Goal: Task Accomplishment & Management: Manage account settings

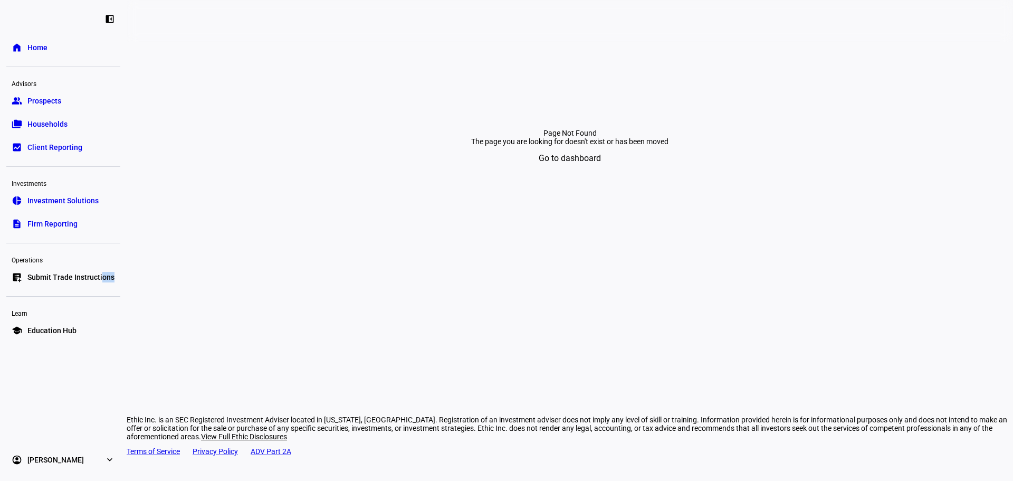
click at [100, 290] on div "left_panel_close home Home Advisors group Prospects folder_copy Households bid_…" at bounding box center [63, 240] width 127 height 481
click at [45, 279] on span "Submit Trade Instructions" at bounding box center [70, 277] width 87 height 11
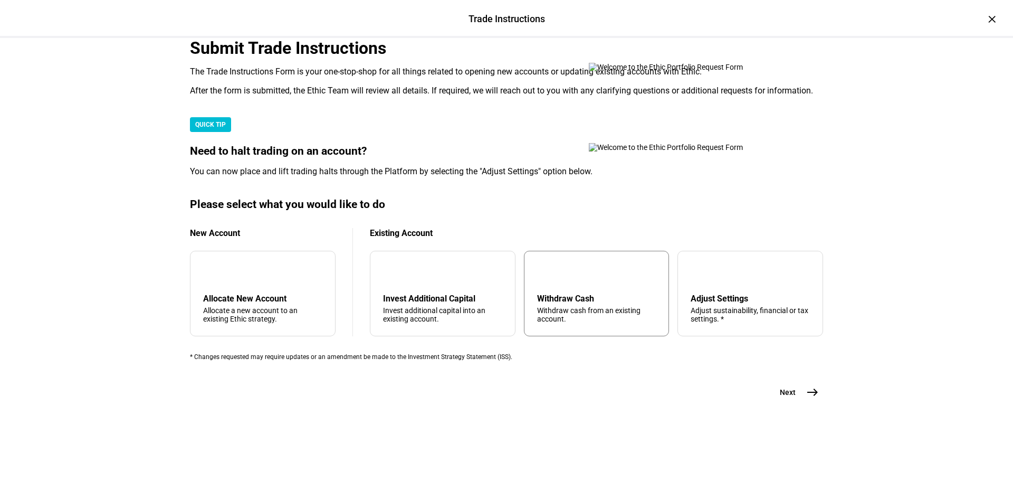
scroll to position [255, 0]
click at [781, 314] on div "tune Adjust Settings Adjust sustainability, financial or tax settings. *" at bounding box center [750, 293] width 146 height 85
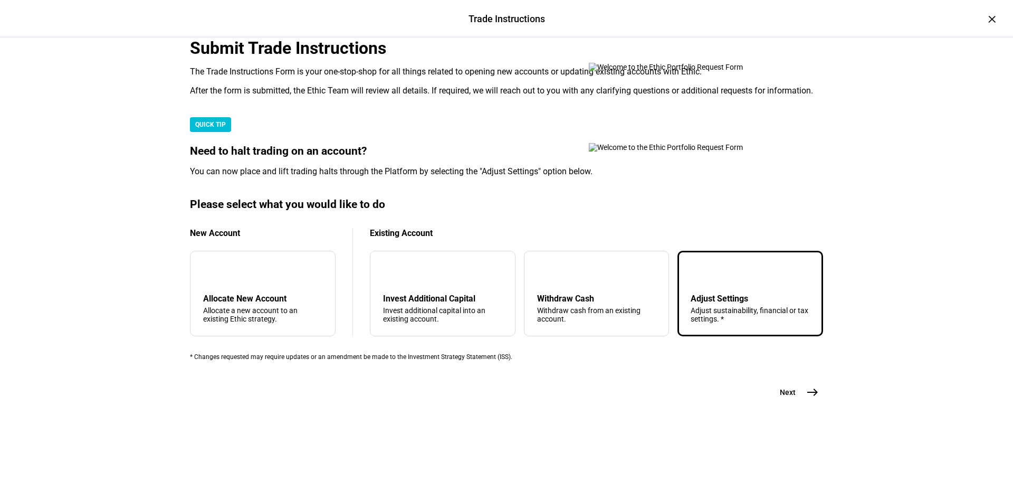
click at [783, 397] on span "Next" at bounding box center [788, 392] width 16 height 11
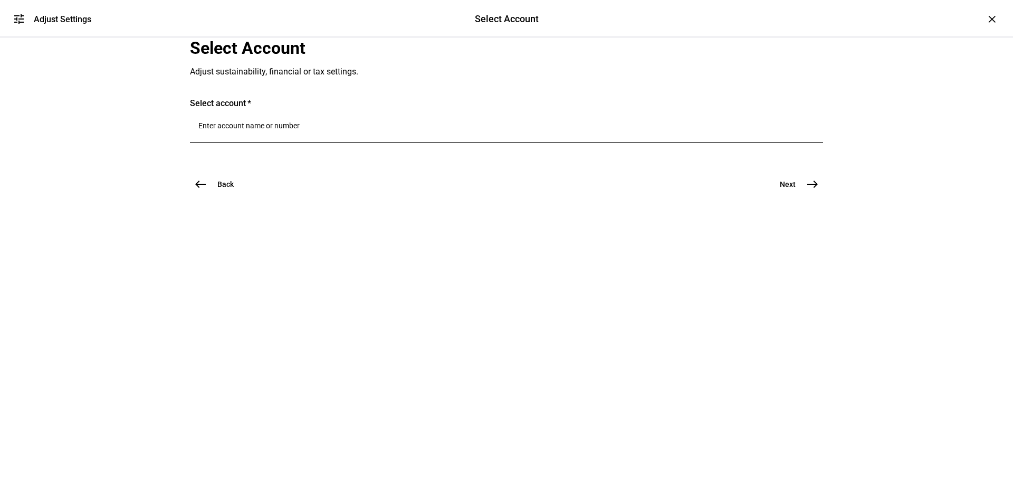
scroll to position [0, 0]
click at [400, 152] on div at bounding box center [506, 147] width 633 height 10
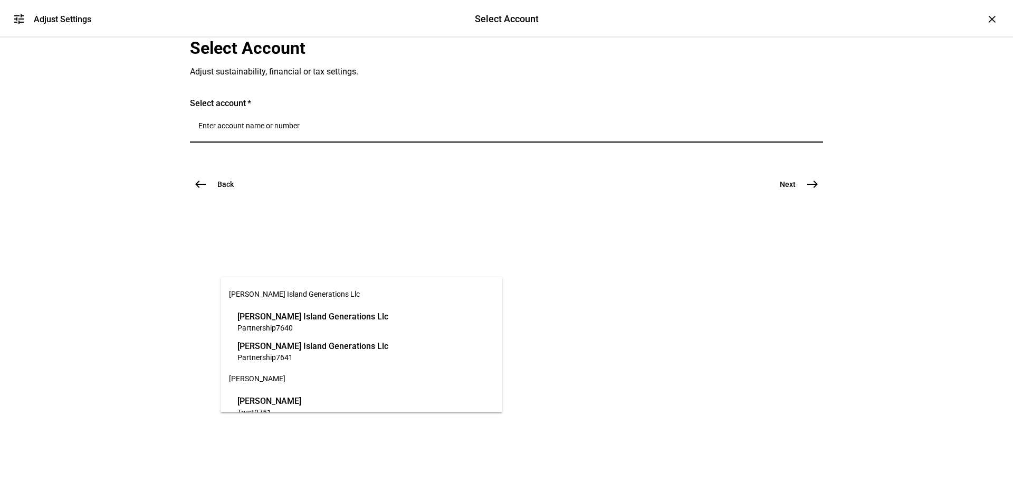
click at [380, 130] on input "Number" at bounding box center [506, 125] width 616 height 8
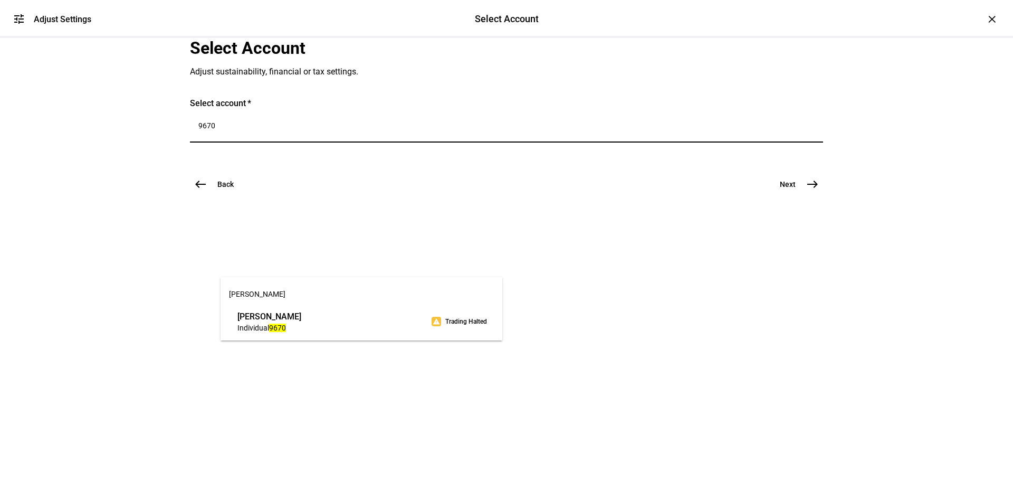
type input "9670"
click at [301, 316] on span "[PERSON_NAME]" at bounding box center [269, 316] width 64 height 12
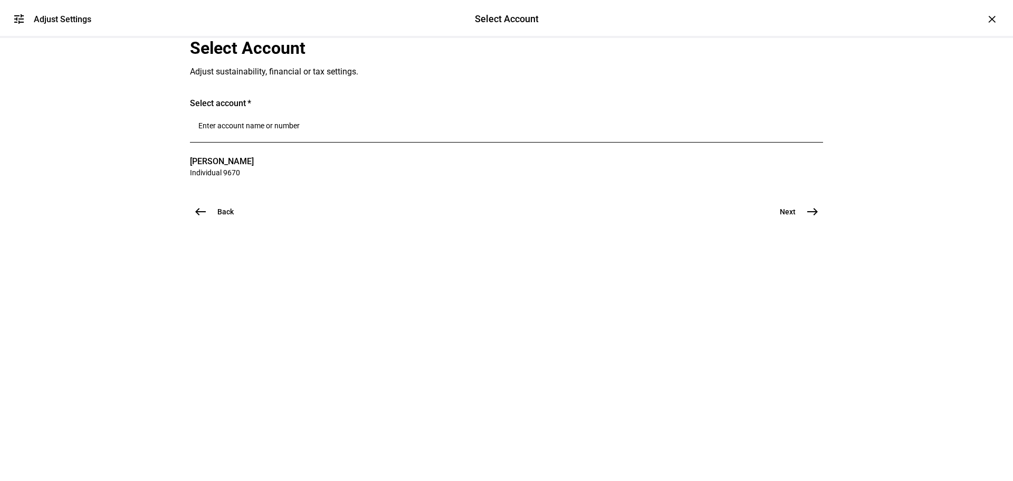
click at [789, 217] on span "Next" at bounding box center [788, 211] width 16 height 11
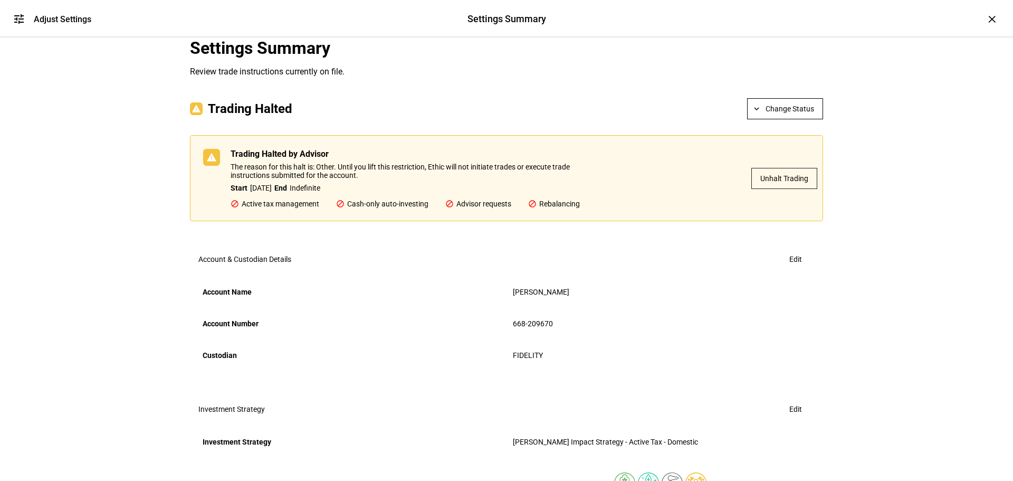
click at [788, 119] on span "Change Status" at bounding box center [790, 108] width 49 height 21
click at [796, 227] on button "Unhalt Trading" at bounding box center [789, 236] width 61 height 25
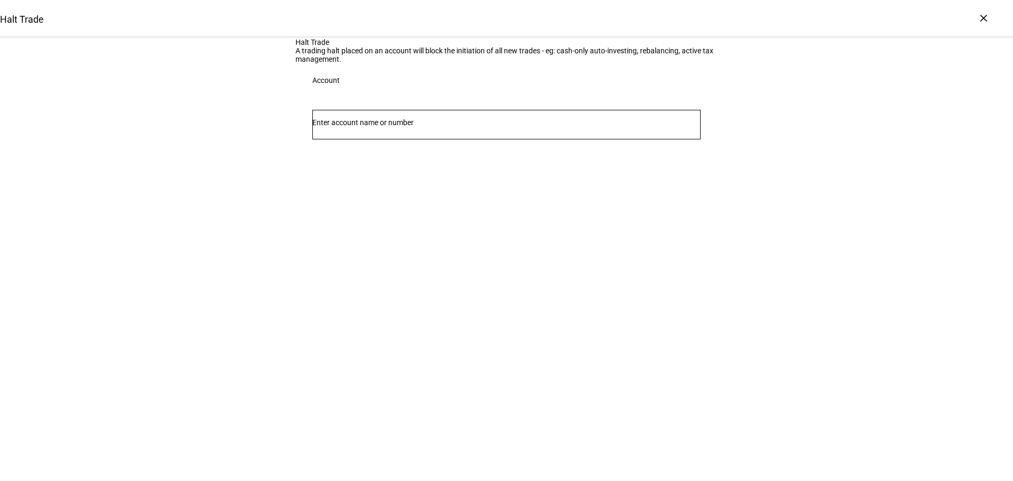
click at [561, 127] on input "Number" at bounding box center [506, 122] width 388 height 8
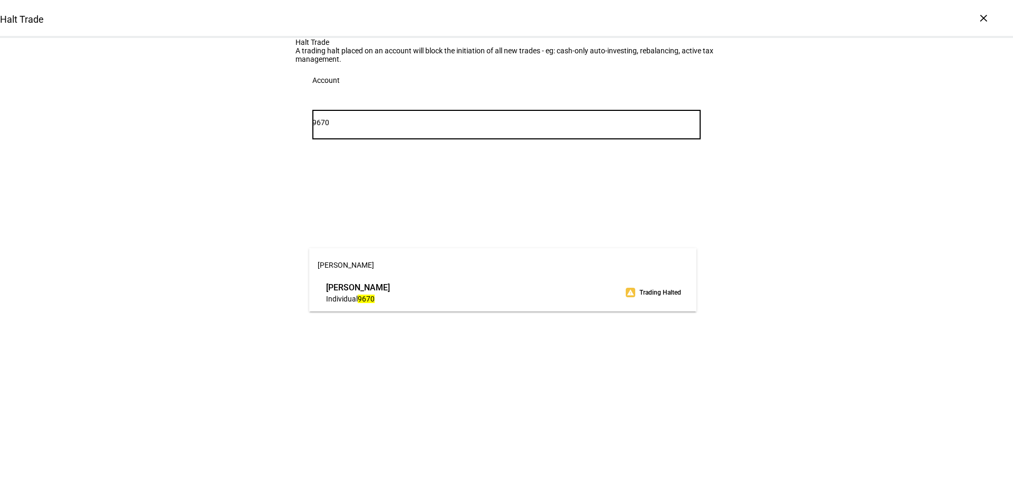
type input "9670"
click at [390, 297] on span "Individual 9670" at bounding box center [358, 298] width 64 height 10
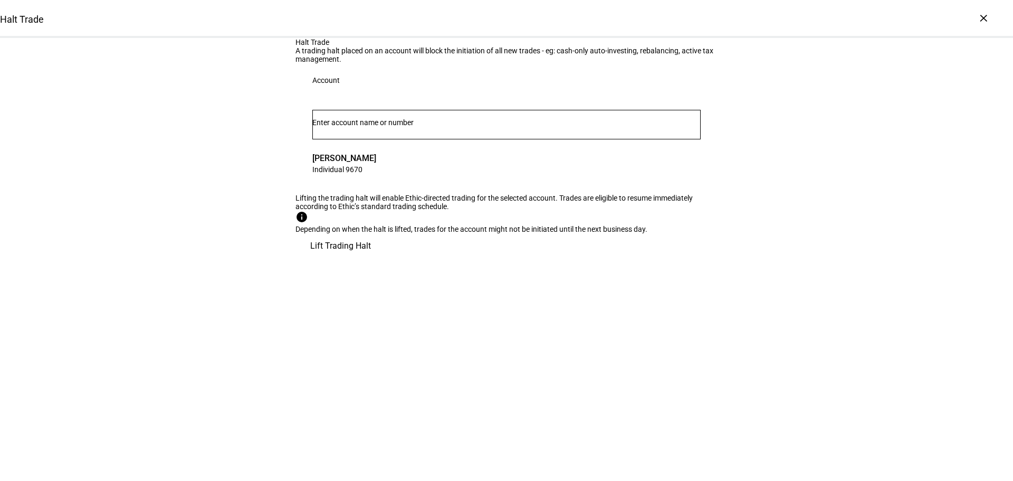
click at [371, 259] on span "Lift Trading Halt" at bounding box center [340, 245] width 61 height 25
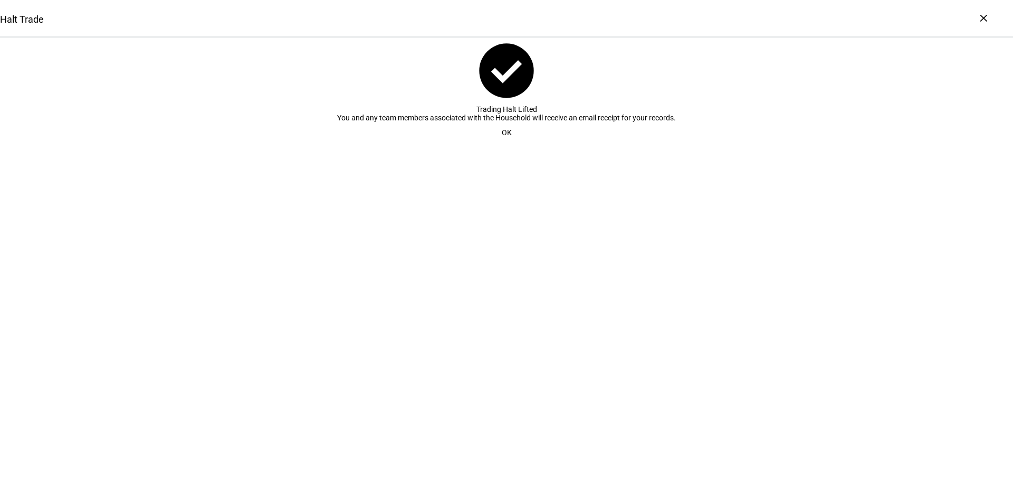
click at [510, 143] on span at bounding box center [506, 132] width 35 height 21
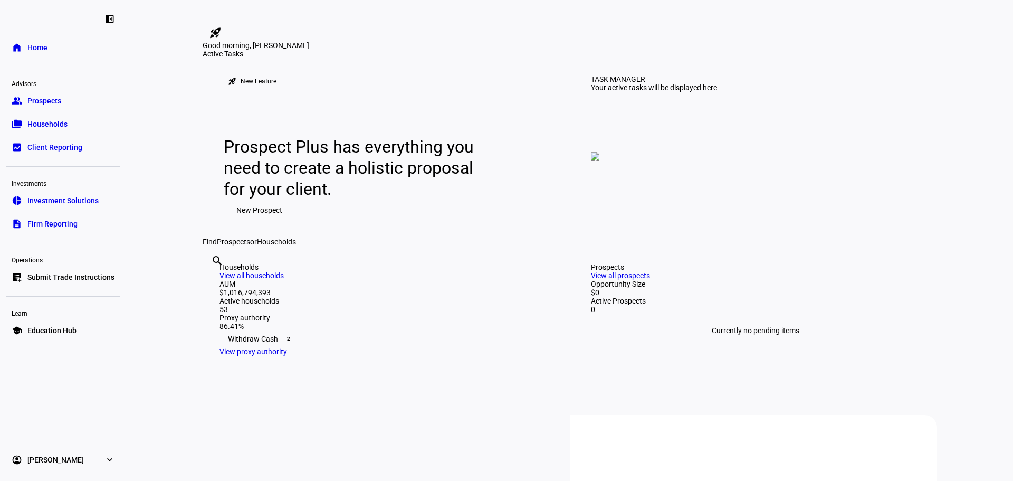
click at [63, 284] on link "list_alt_add Submit Trade Instructions" at bounding box center [63, 276] width 114 height 21
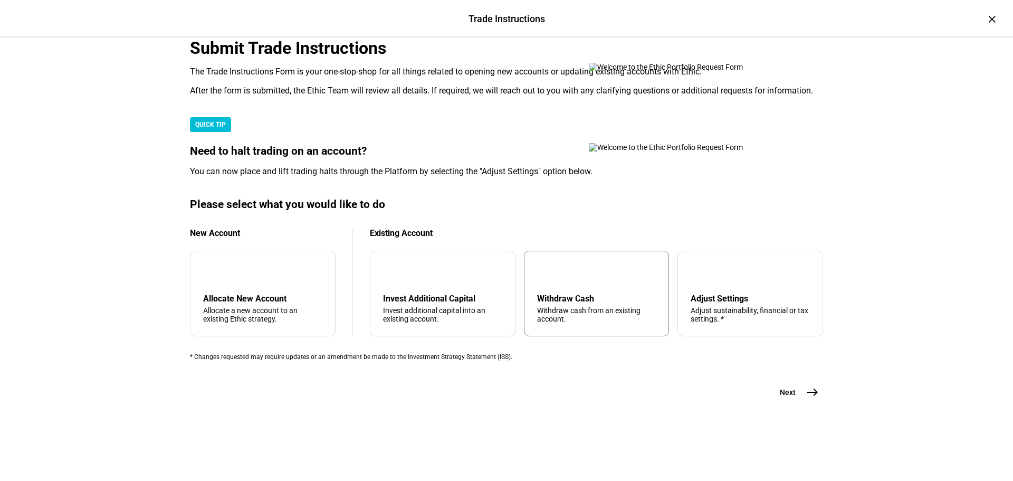
scroll to position [255, 0]
click at [718, 293] on div "Adjust Settings" at bounding box center [750, 298] width 119 height 10
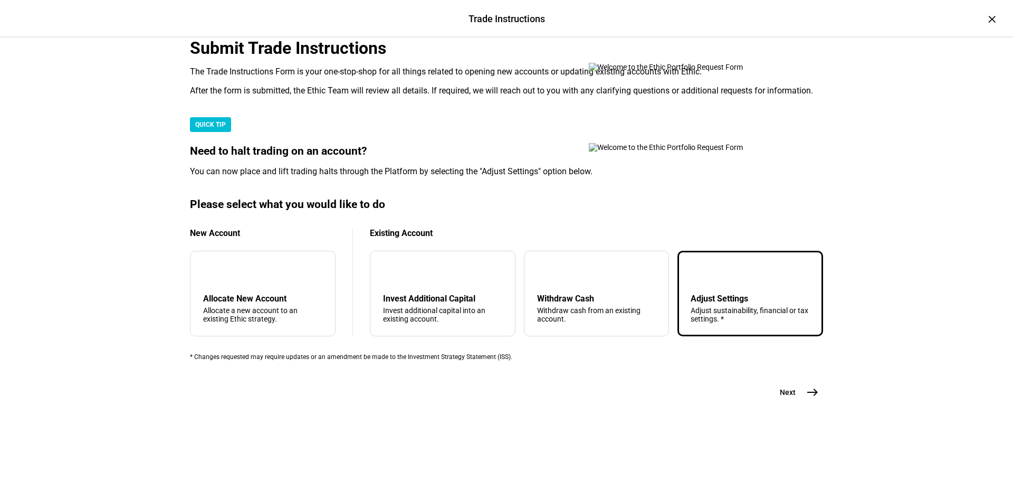
click at [806, 398] on mat-icon "east" at bounding box center [812, 392] width 13 height 13
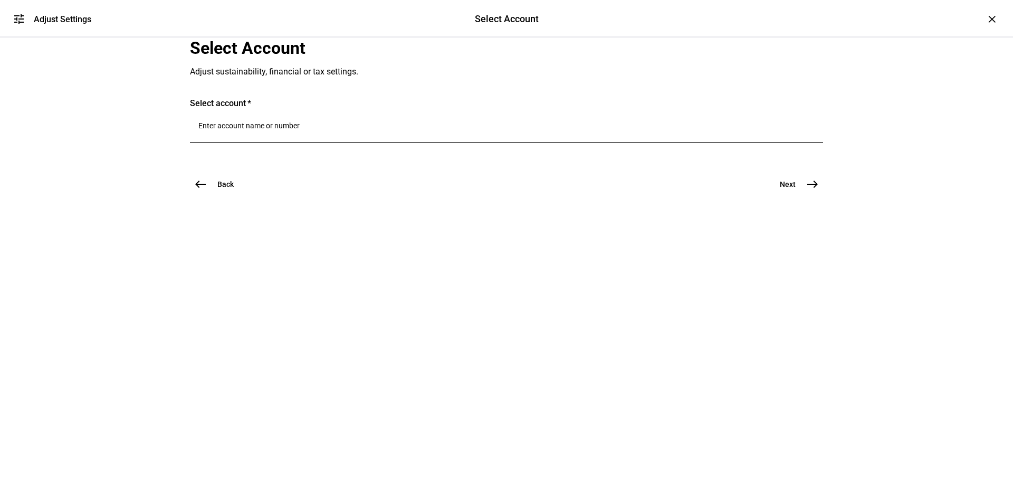
scroll to position [0, 0]
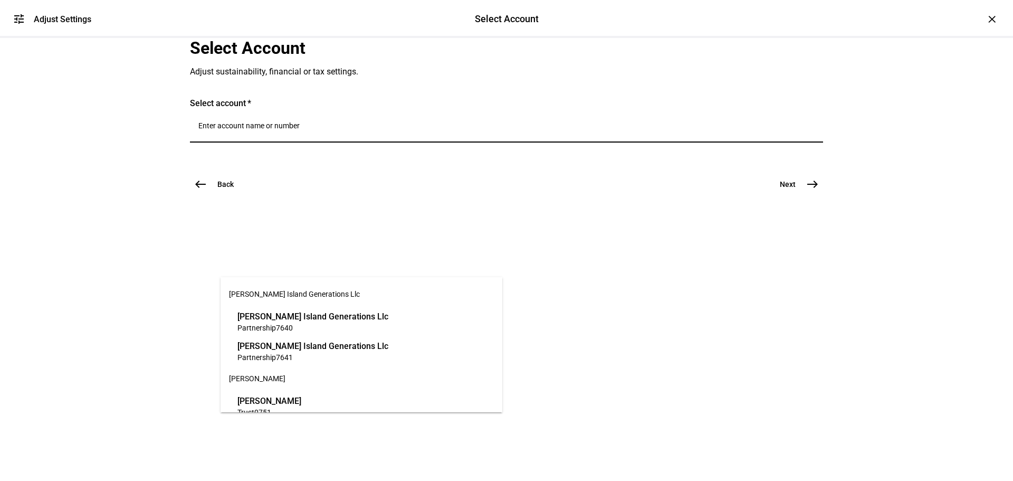
click at [371, 130] on input "Number" at bounding box center [506, 125] width 616 height 8
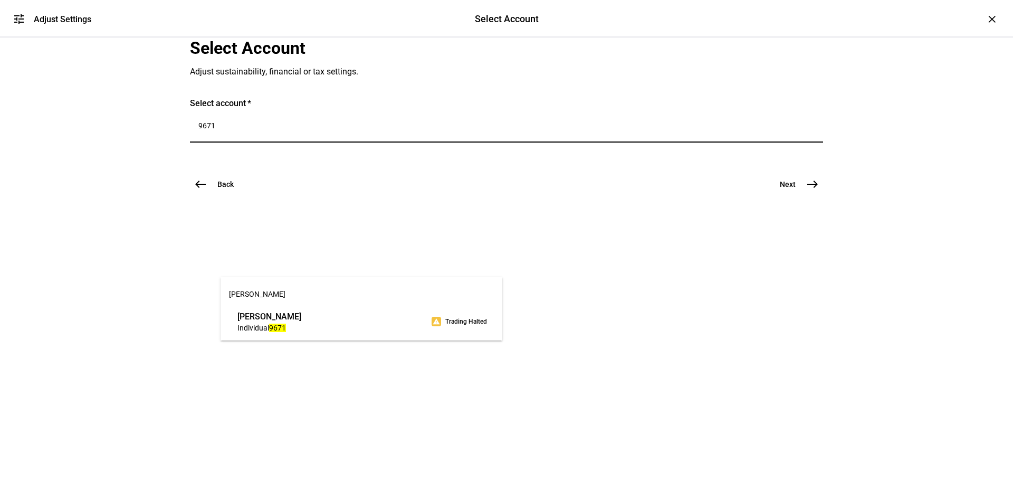
type input "9671"
click at [301, 311] on span "[PERSON_NAME]" at bounding box center [269, 316] width 64 height 12
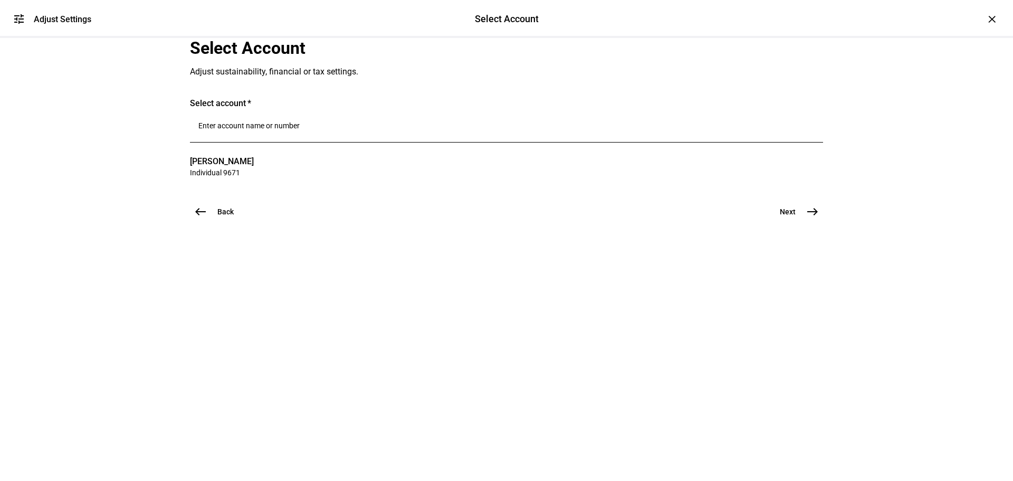
click at [790, 217] on span "Next" at bounding box center [788, 211] width 16 height 11
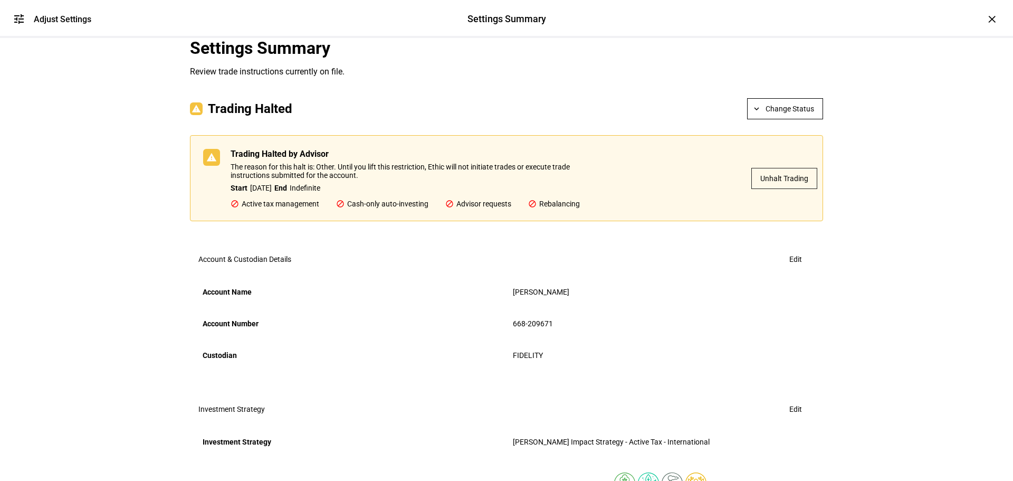
click at [781, 189] on span "Unhalt Trading" at bounding box center [784, 178] width 48 height 21
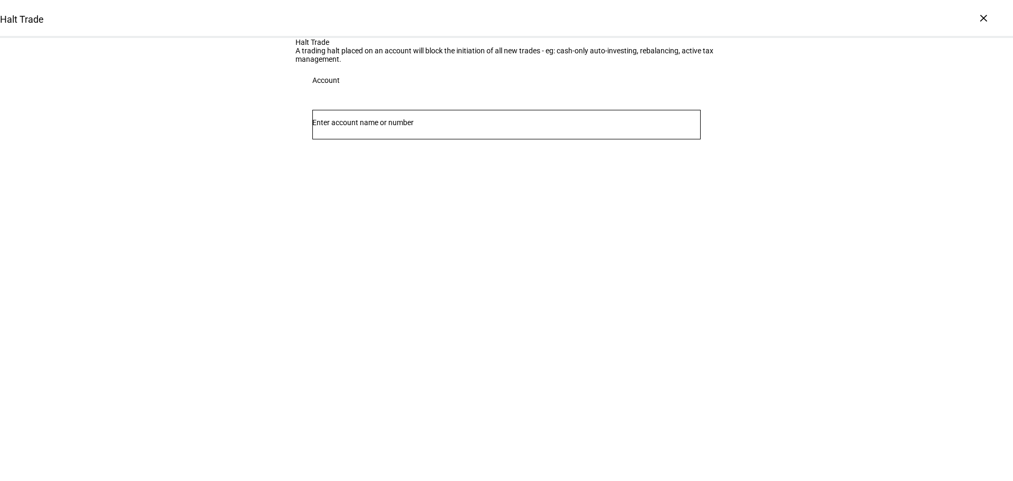
click at [506, 127] on input "Number" at bounding box center [506, 122] width 388 height 8
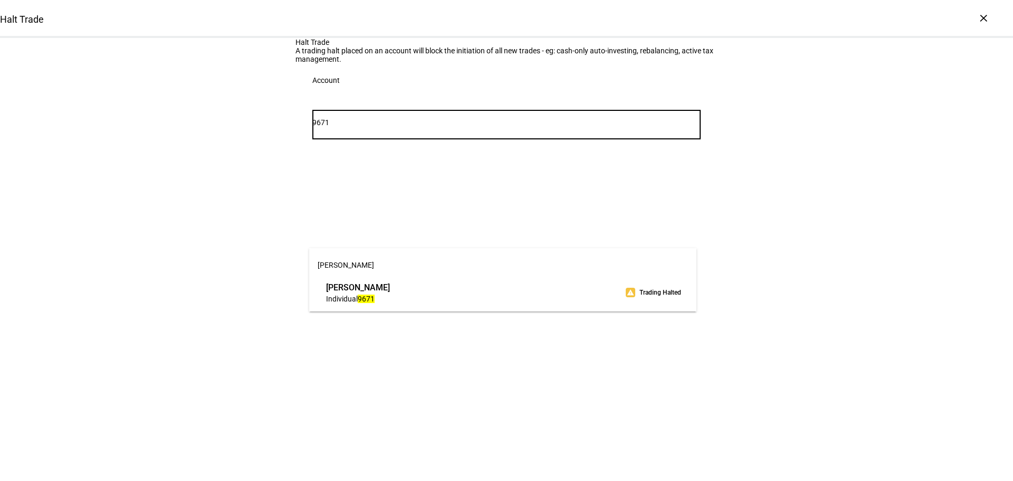
type input "9671"
click at [648, 292] on div "warning Trading Halted" at bounding box center [655, 292] width 66 height 14
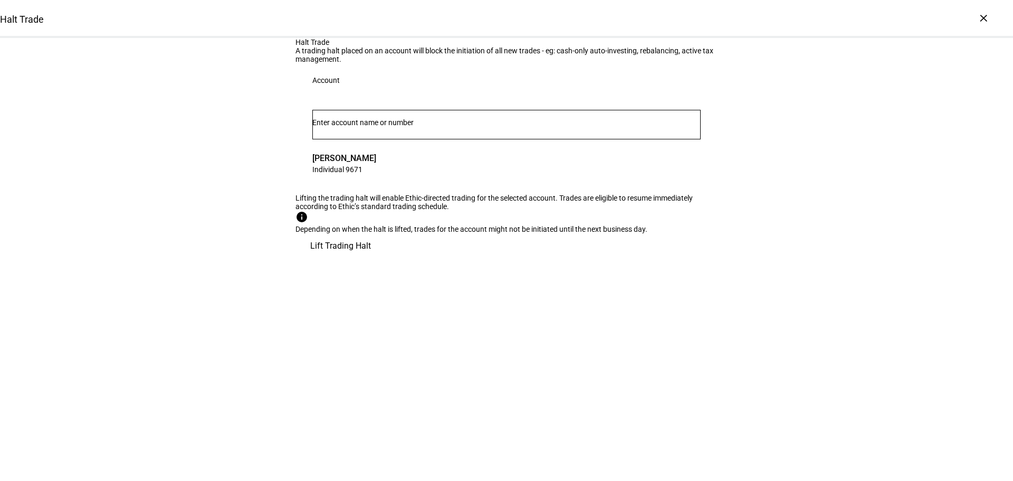
click at [371, 259] on span "Lift Trading Halt" at bounding box center [340, 245] width 61 height 25
